Goal: Information Seeking & Learning: Check status

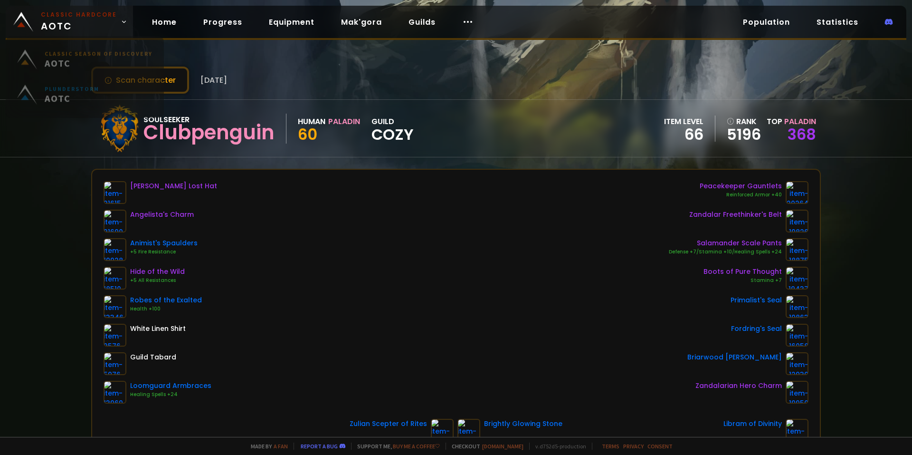
click at [102, 19] on span "Classic Hardcore AOTC" at bounding box center [79, 21] width 76 height 23
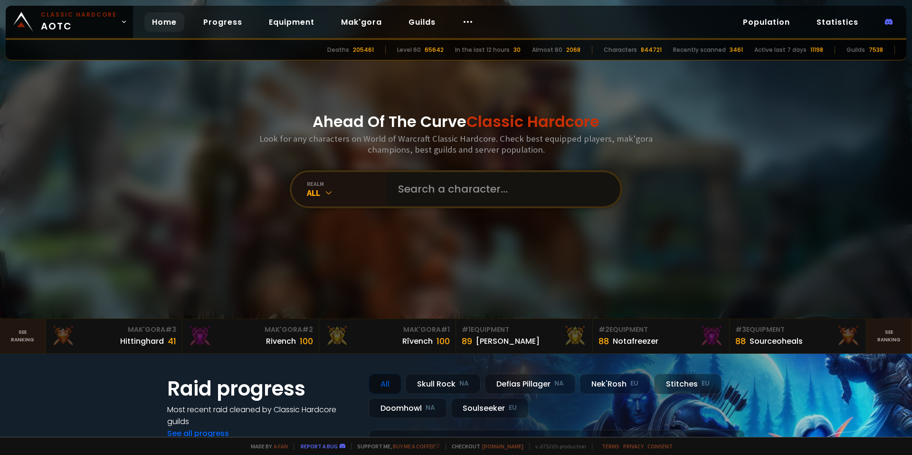
click at [459, 182] on input "text" at bounding box center [500, 189] width 217 height 34
type input "zarup"
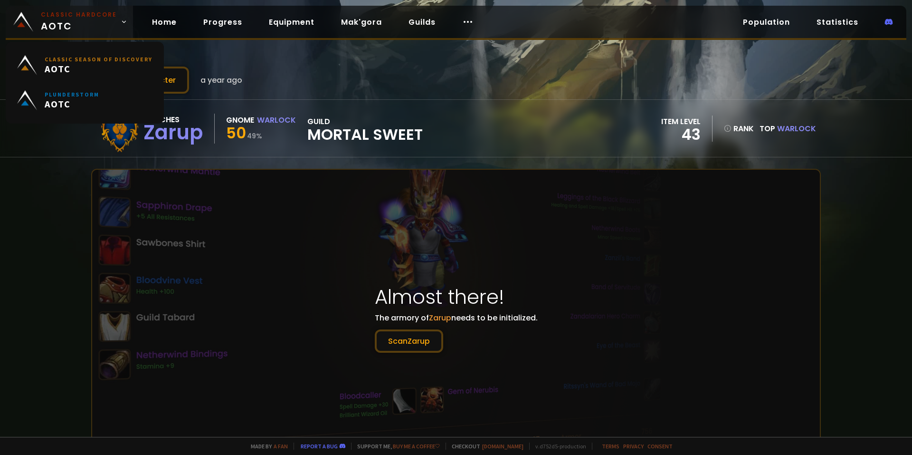
click at [49, 23] on span "Classic Hardcore AOTC" at bounding box center [79, 21] width 76 height 23
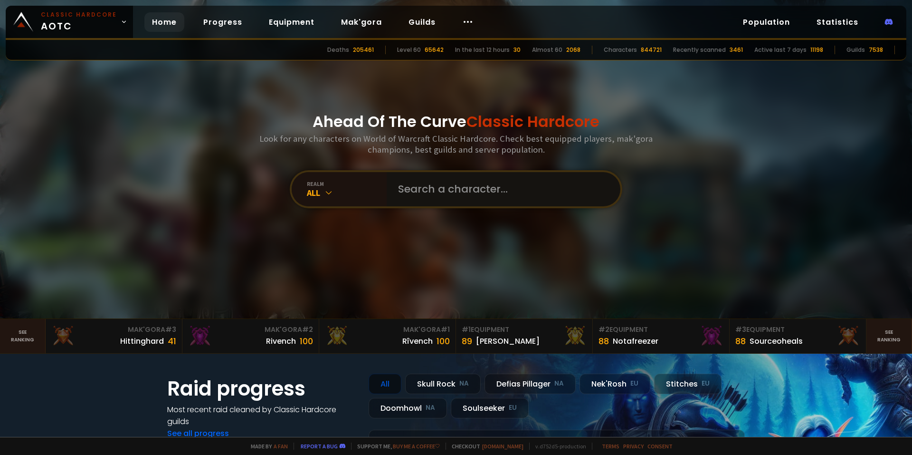
click at [459, 198] on input "text" at bounding box center [500, 189] width 217 height 34
type input "zarup"
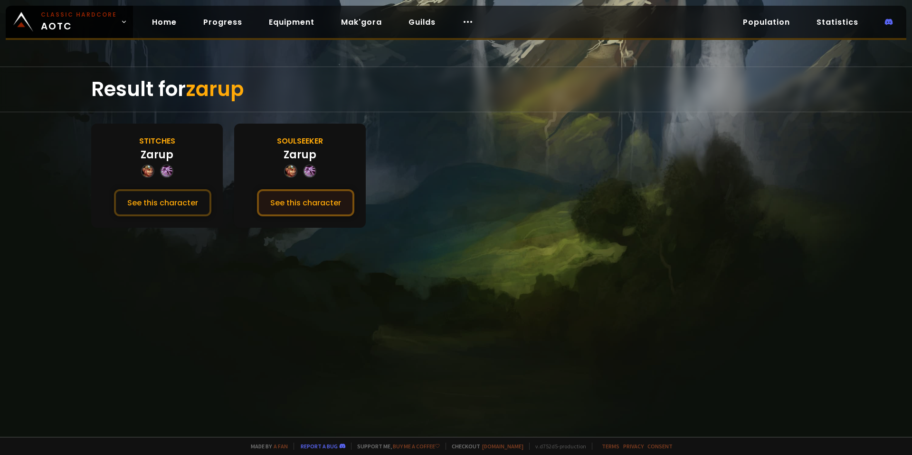
click at [284, 197] on button "See this character" at bounding box center [305, 202] width 97 height 27
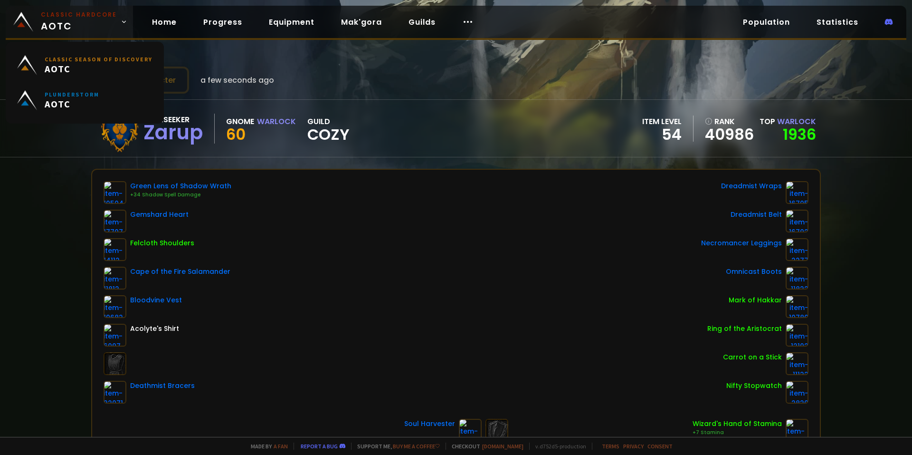
click at [76, 19] on small "Classic Hardcore" at bounding box center [79, 14] width 76 height 9
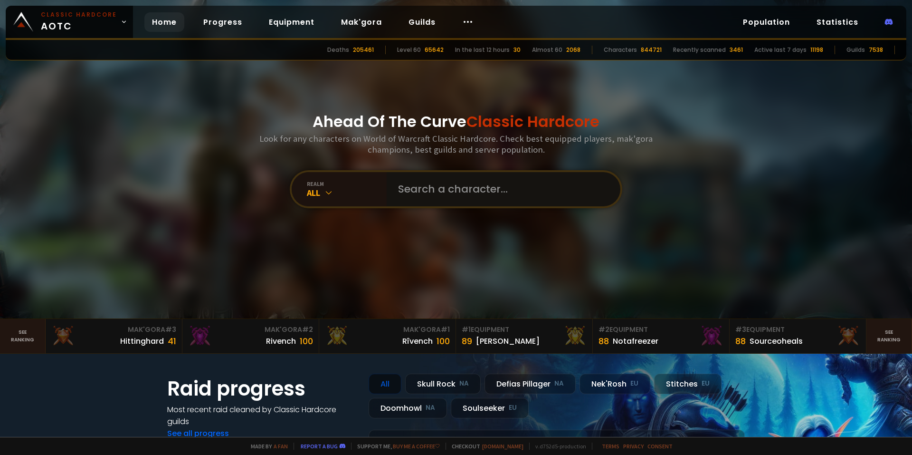
click at [448, 174] on input "text" at bounding box center [500, 189] width 217 height 34
click at [462, 197] on input "text" at bounding box center [500, 189] width 217 height 34
type input "etheri"
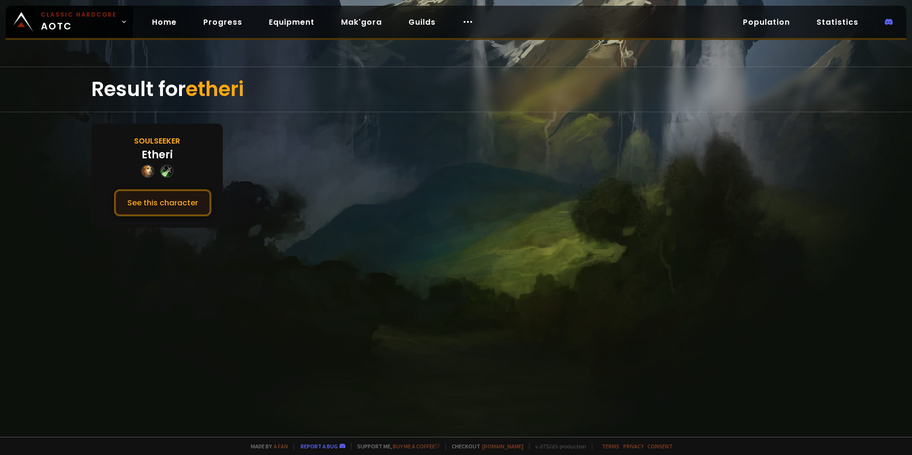
click at [178, 201] on button "See this character" at bounding box center [162, 202] width 97 height 27
